Goal: Find specific page/section: Find specific page/section

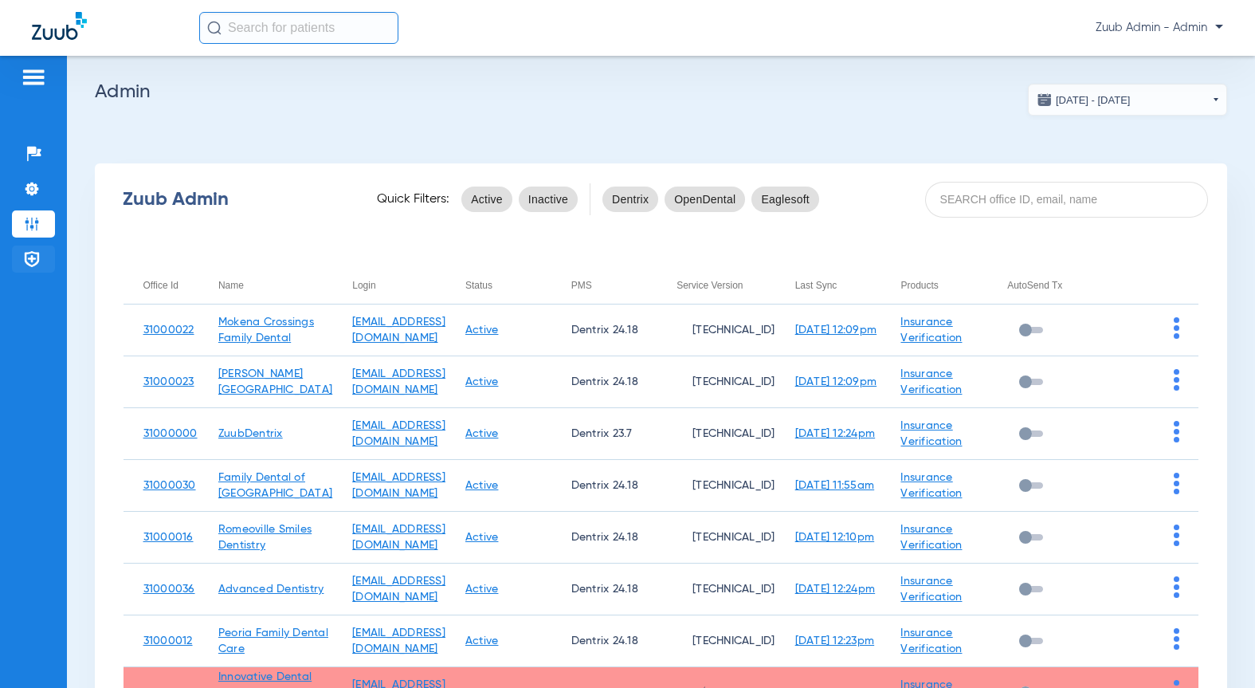
click at [24, 265] on img at bounding box center [32, 259] width 16 height 16
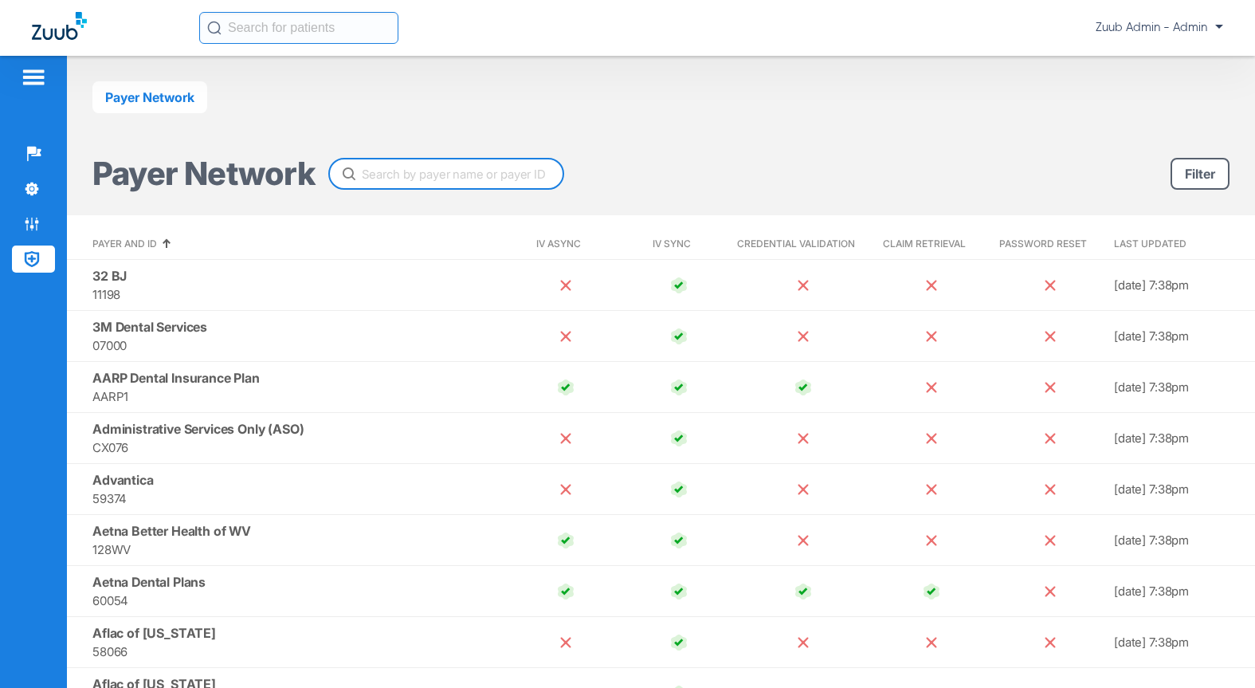
click at [393, 175] on input "text" at bounding box center [446, 174] width 236 height 32
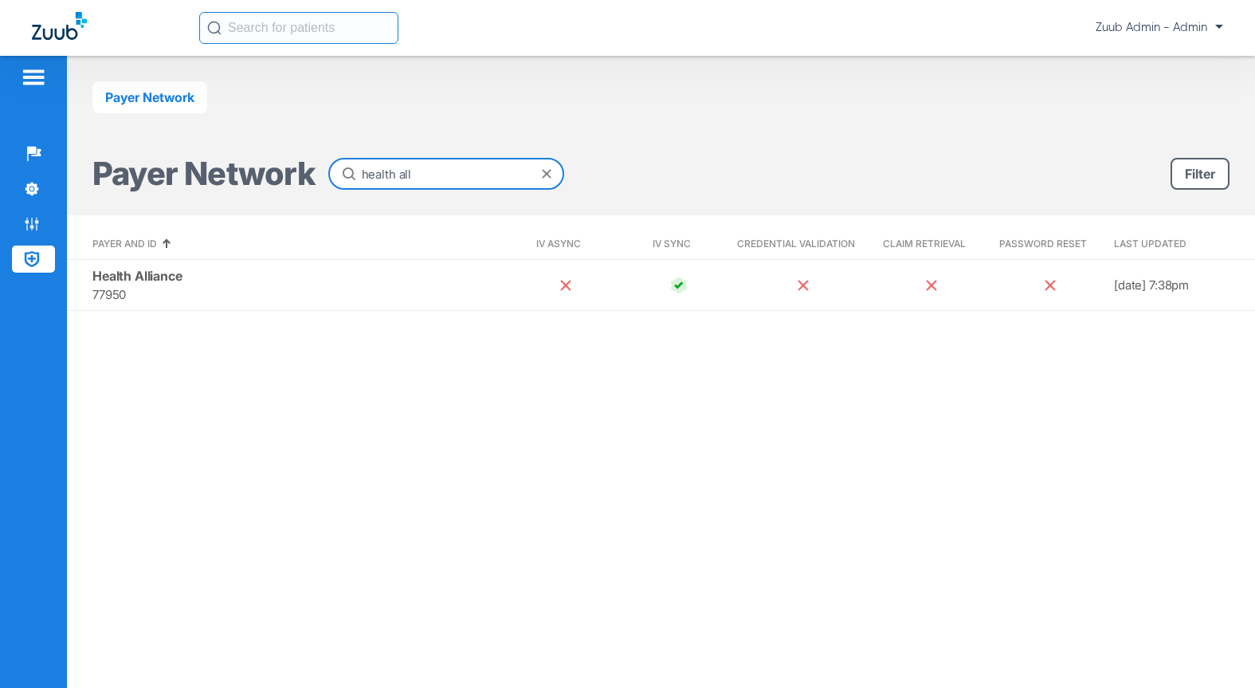
type input "health all"
click at [544, 173] on span at bounding box center [547, 174] width 10 height 10
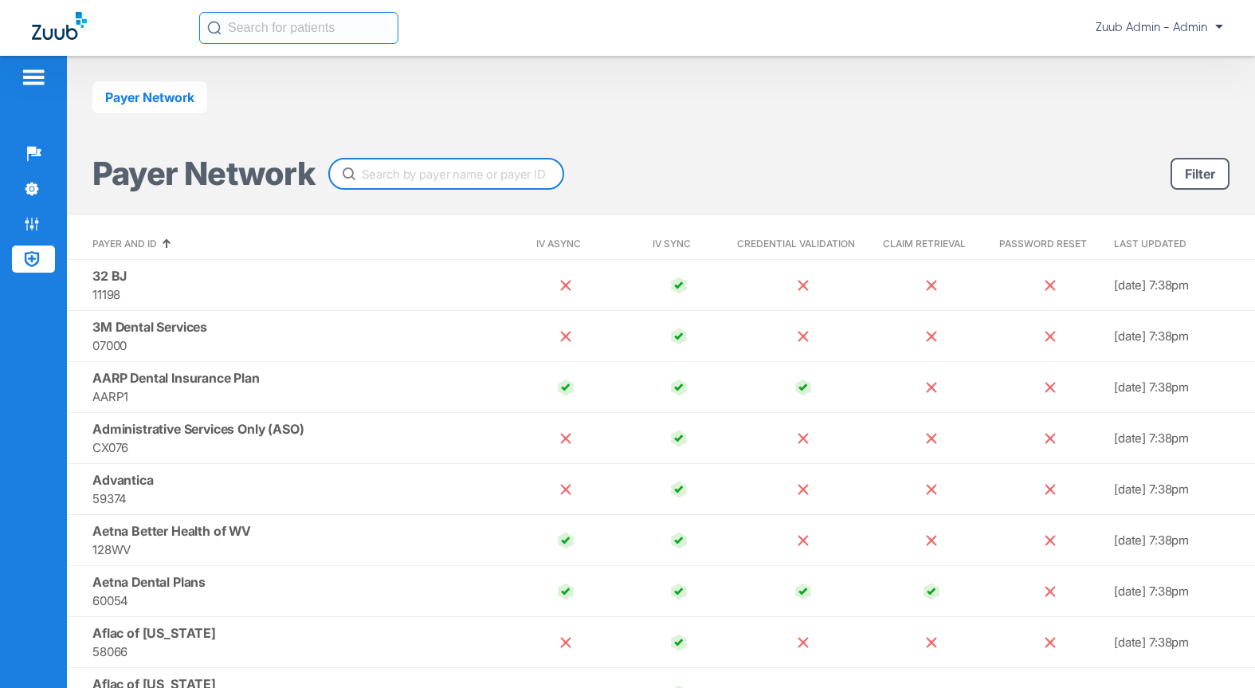
click at [424, 168] on input "text" at bounding box center [446, 174] width 236 height 32
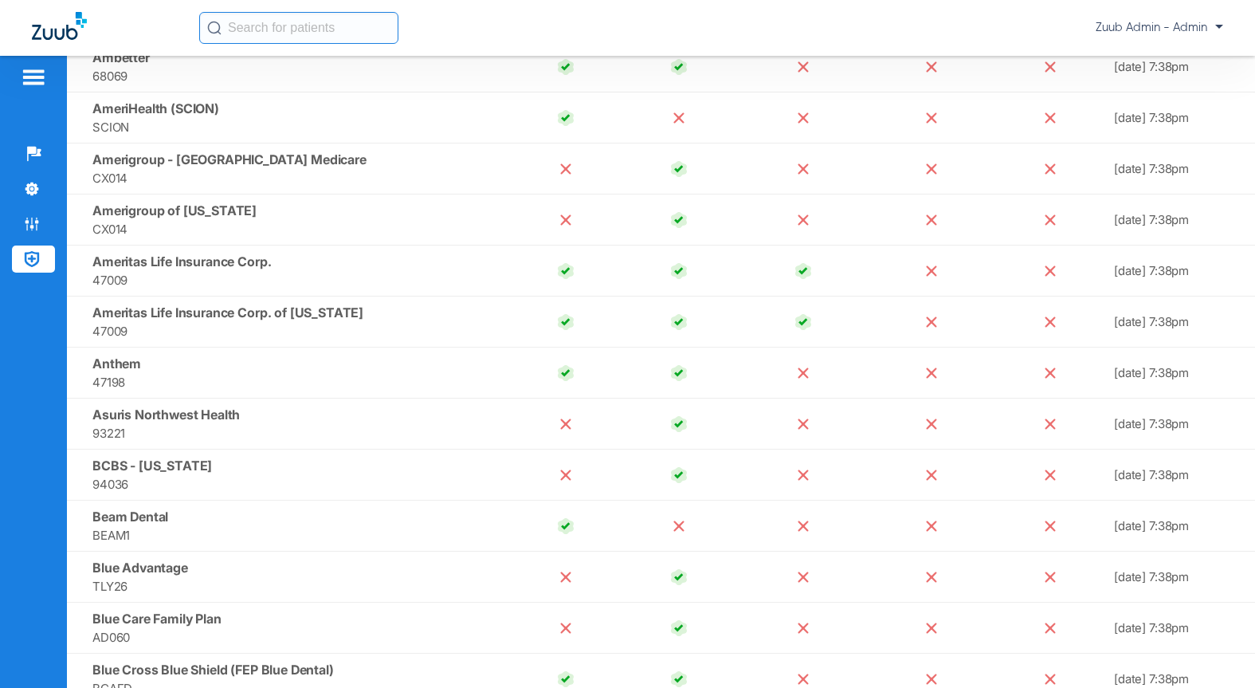
scroll to position [484, 0]
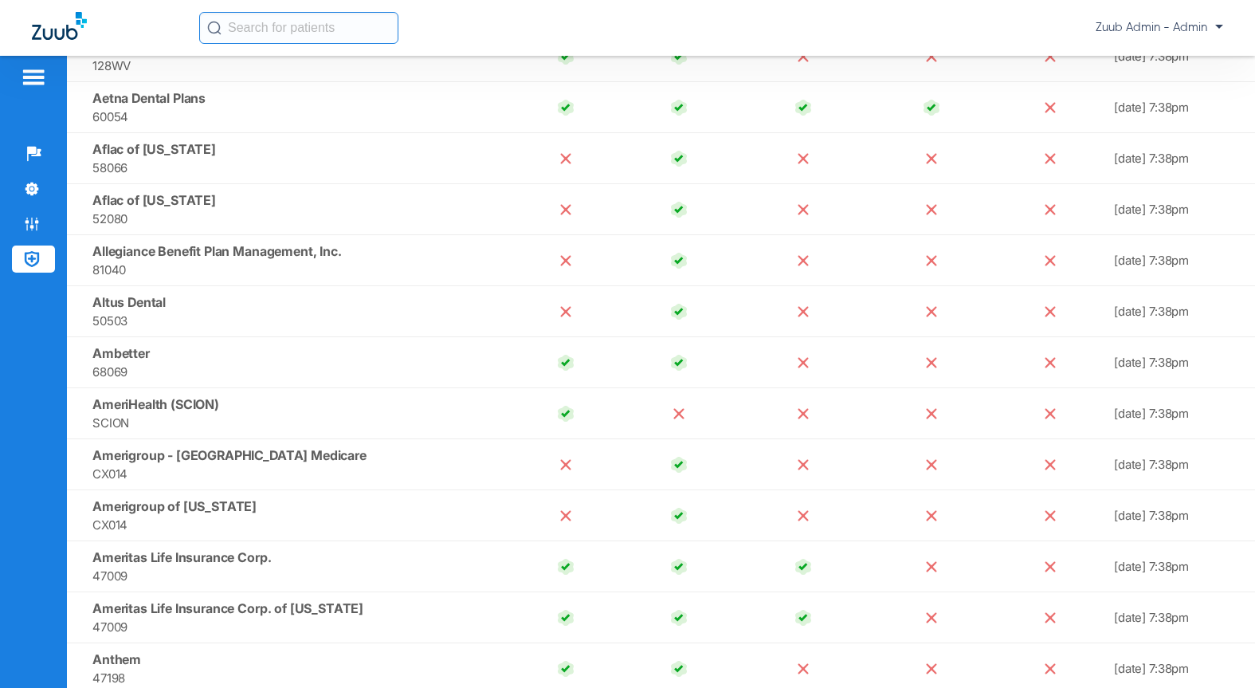
click at [233, 29] on input "text" at bounding box center [298, 28] width 199 height 32
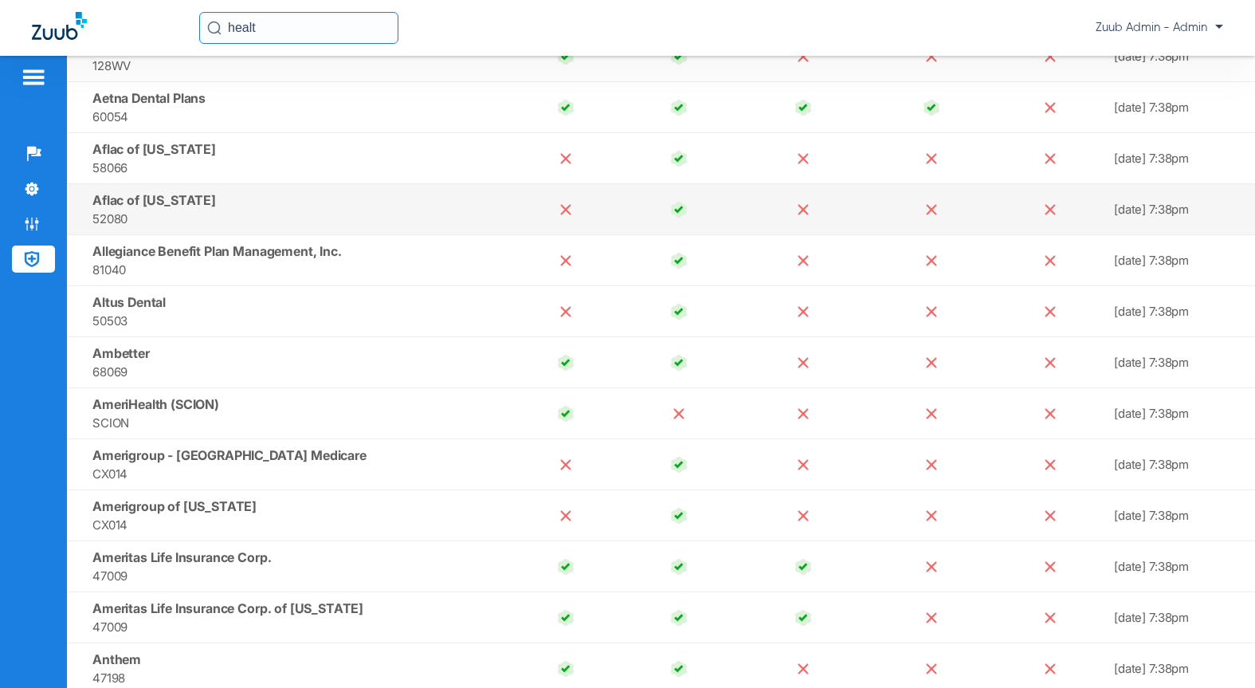
type input "health"
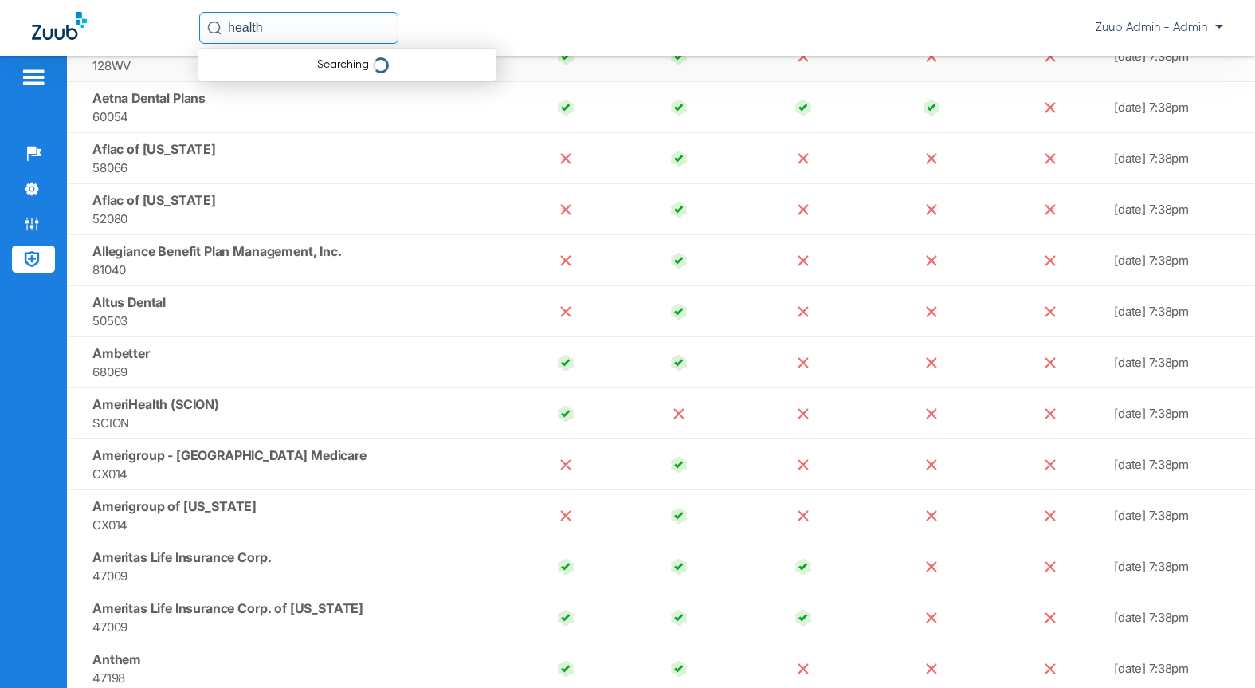
drag, startPoint x: 285, startPoint y: 32, endPoint x: 174, endPoint y: 18, distance: 111.7
click at [175, 18] on div "health Searching Zuub Admin - Admin" at bounding box center [627, 28] width 1255 height 56
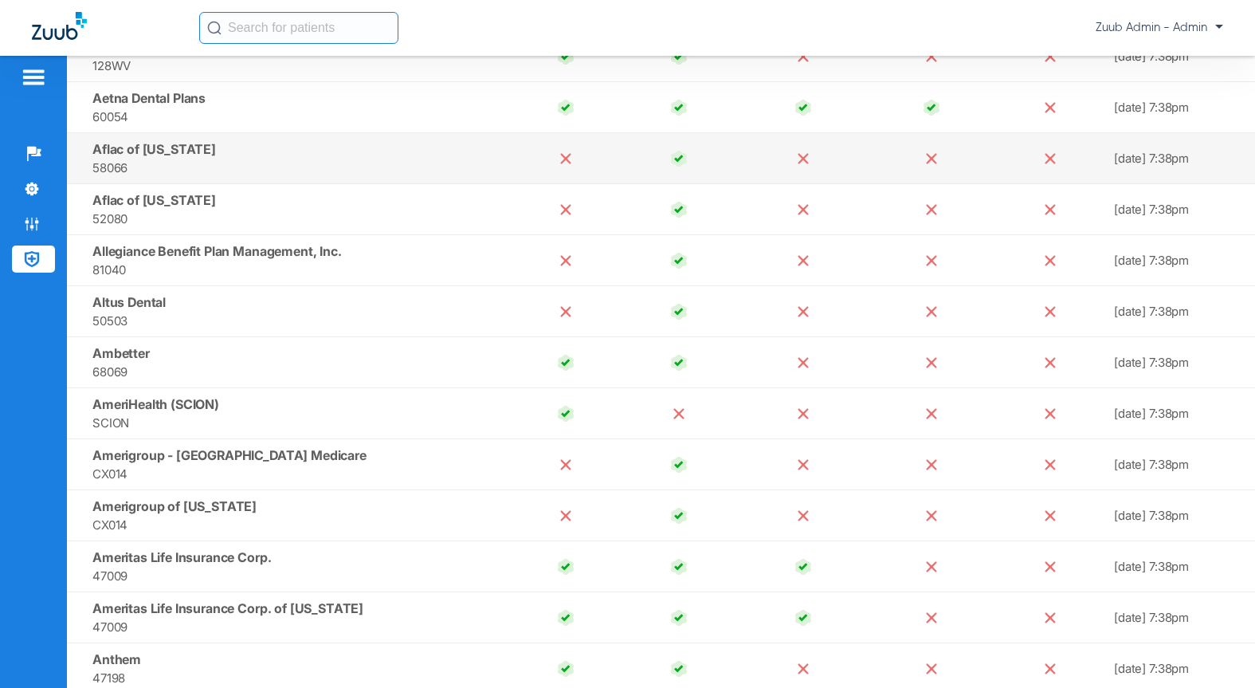
scroll to position [0, 0]
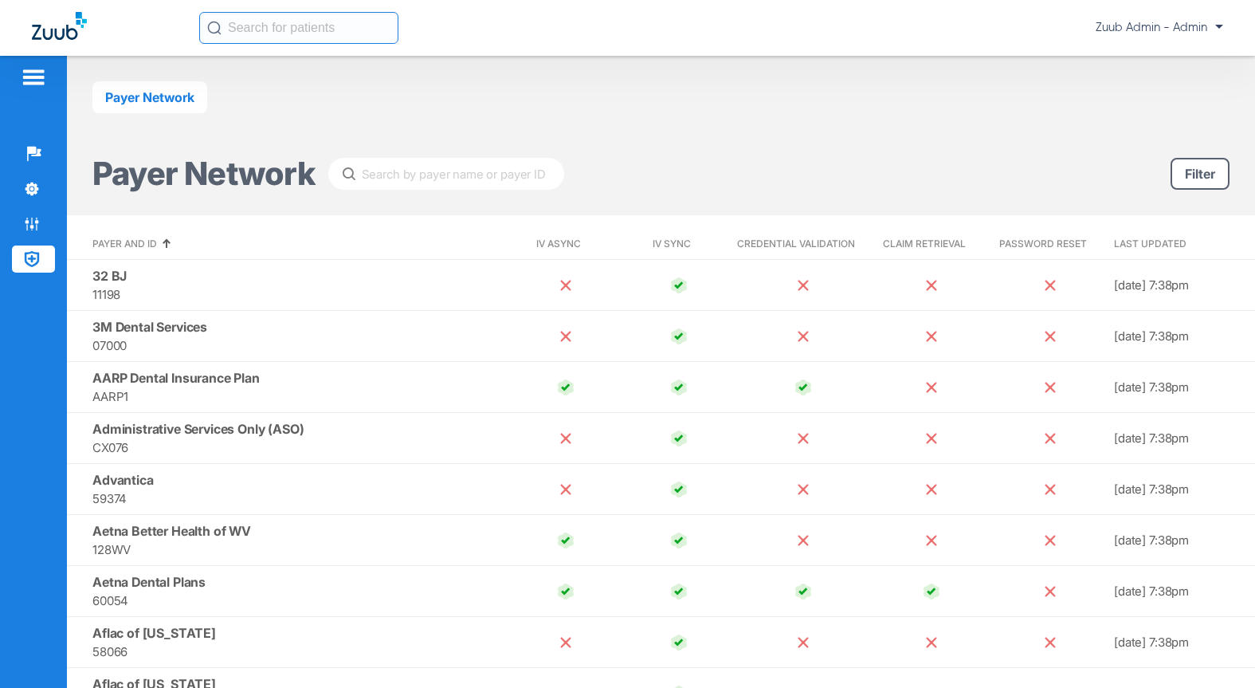
click at [393, 191] on div "Payer Network Payer Network Filter" at bounding box center [661, 135] width 1188 height 159
click at [396, 172] on input "text" at bounding box center [446, 174] width 236 height 32
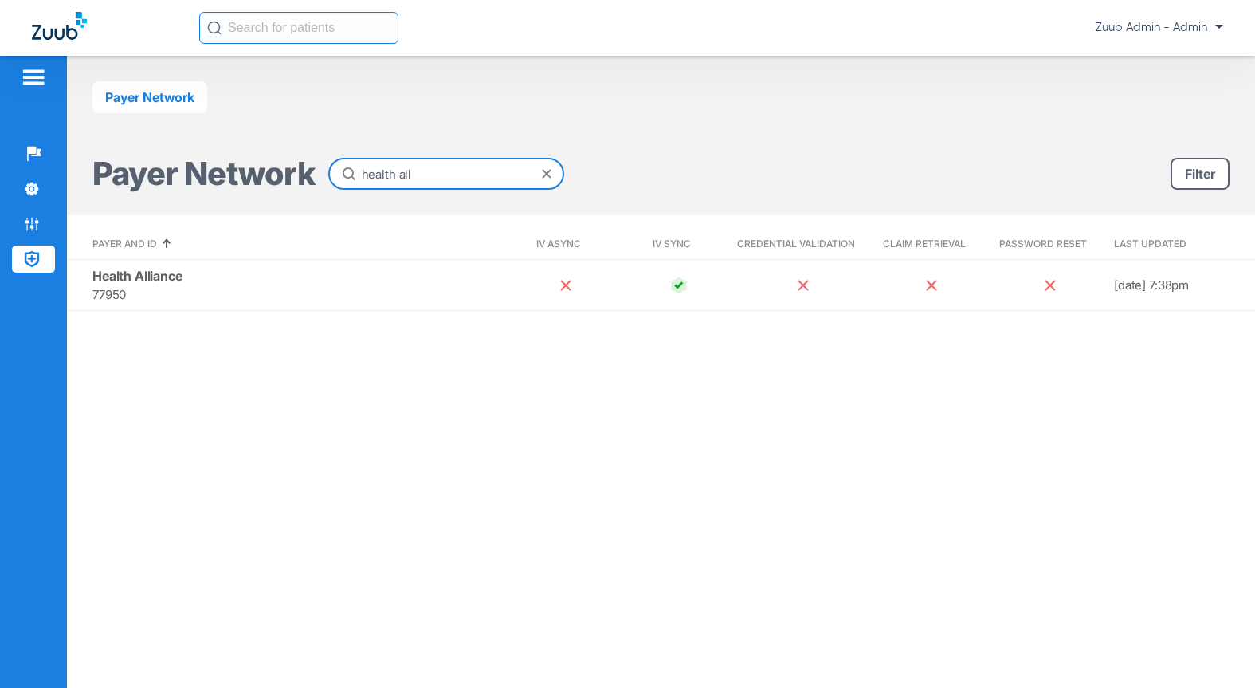
type input "health all"
click at [548, 175] on span at bounding box center [547, 174] width 10 height 10
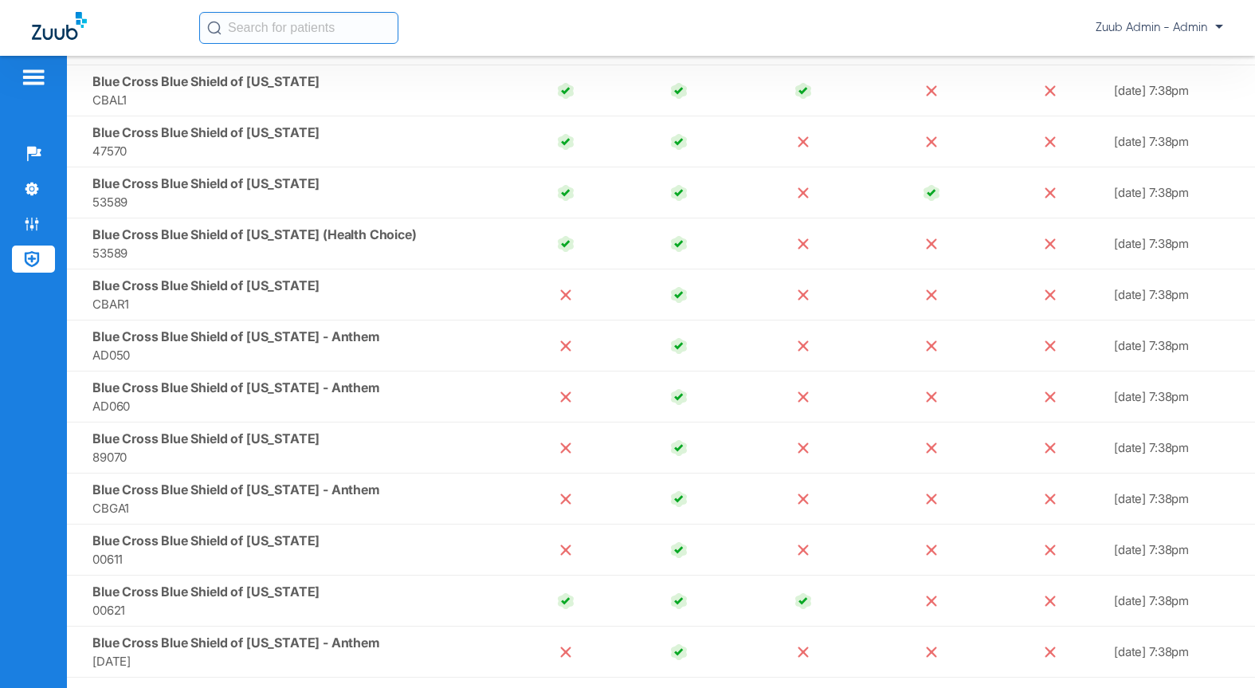
scroll to position [1422, 0]
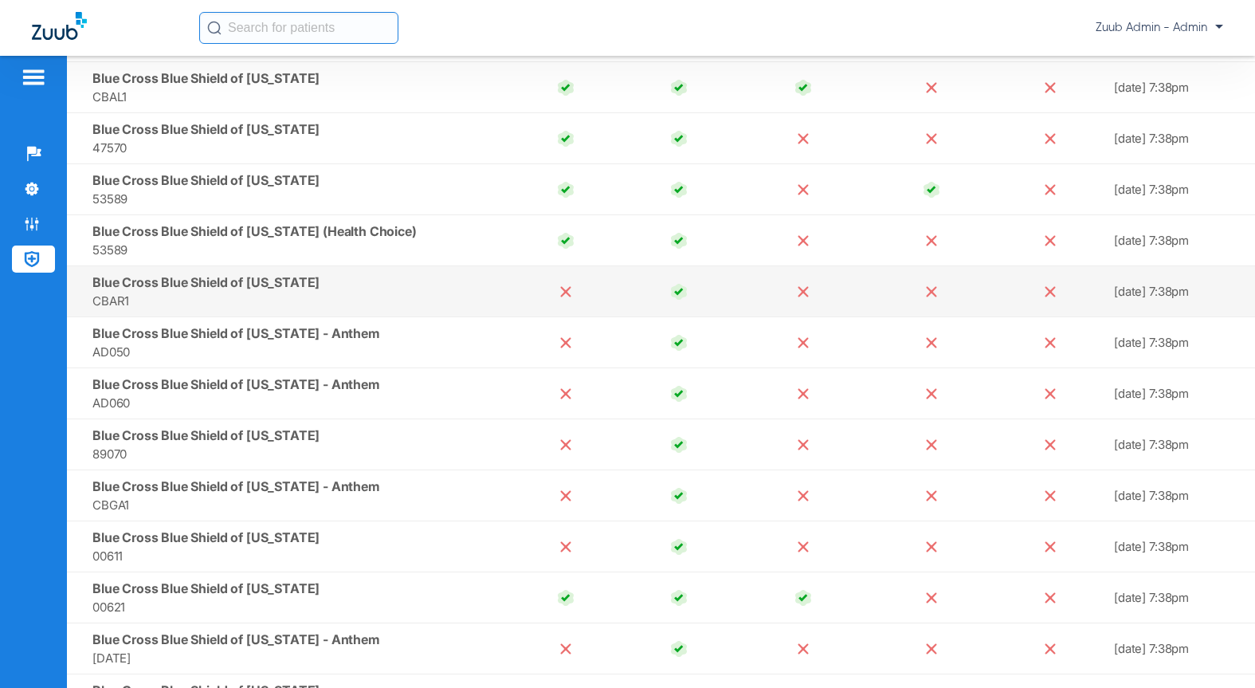
drag, startPoint x: 303, startPoint y: 284, endPoint x: 96, endPoint y: 285, distance: 207.3
click at [96, 285] on td "Blue Cross Blue Shield of [US_STATE] CBAR1" at bounding box center [288, 291] width 442 height 51
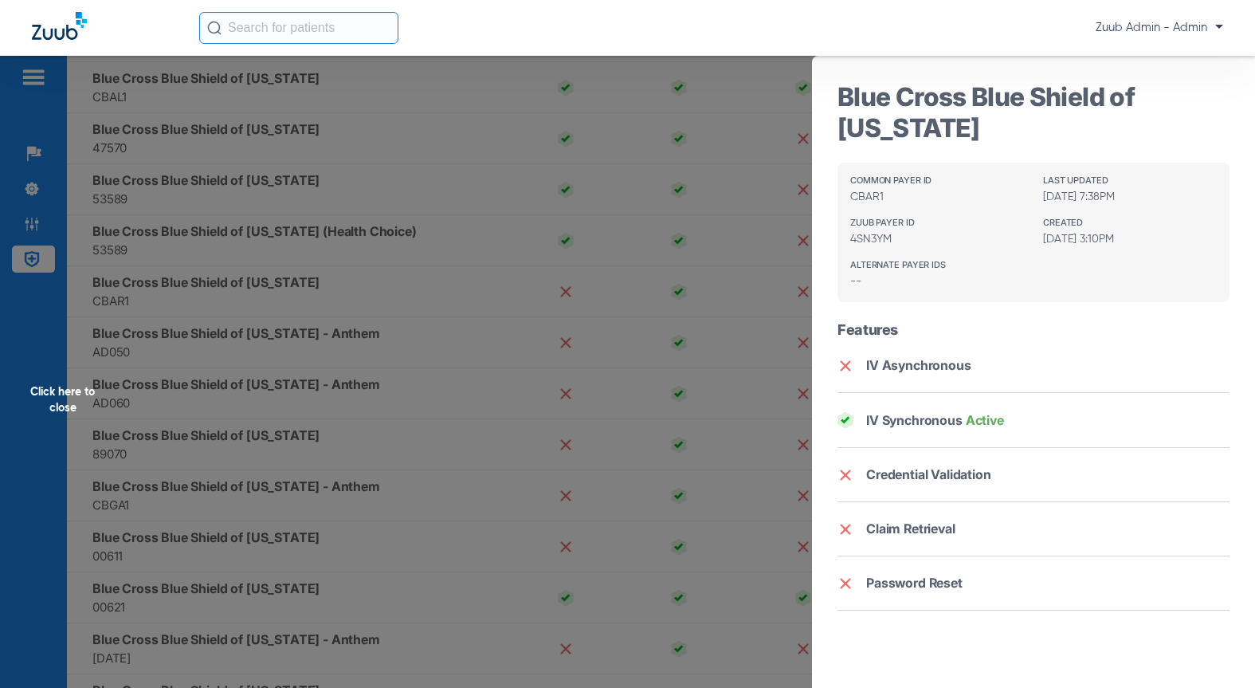
copy span "Blue Cross Blue Shield of [US_STATE]"
click at [426, 256] on div "Click here to close" at bounding box center [627, 400] width 1255 height 688
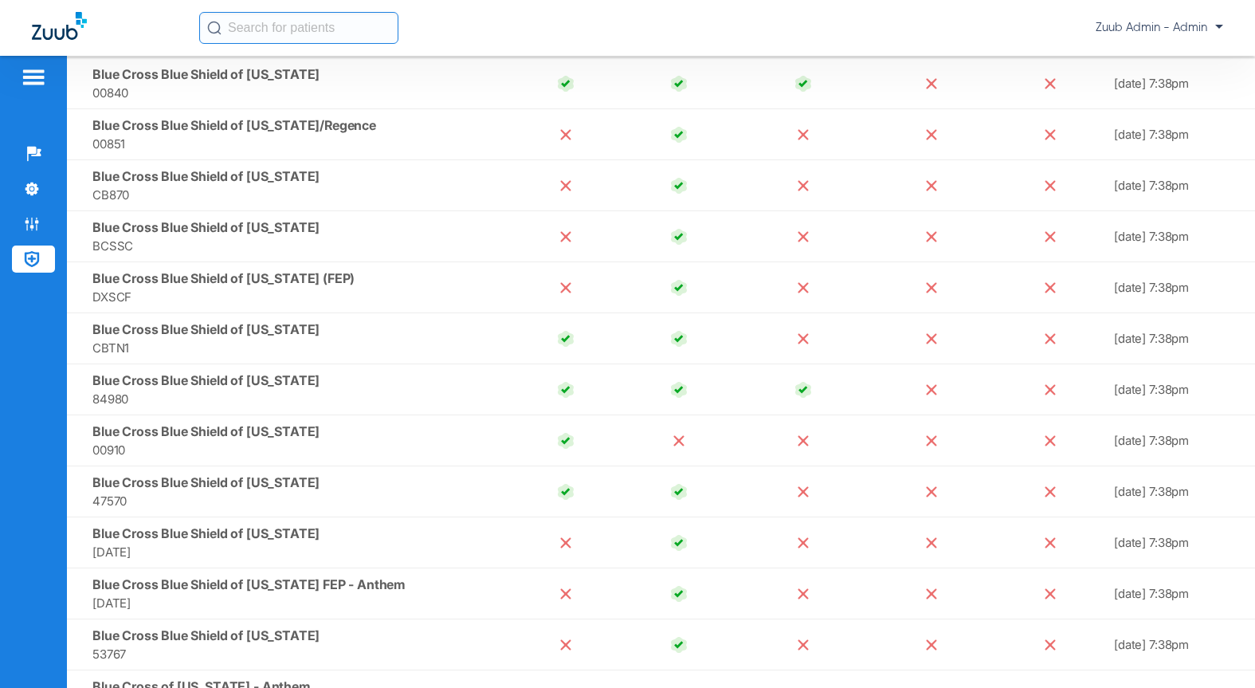
scroll to position [2803, 0]
